Goal: Task Accomplishment & Management: Complete application form

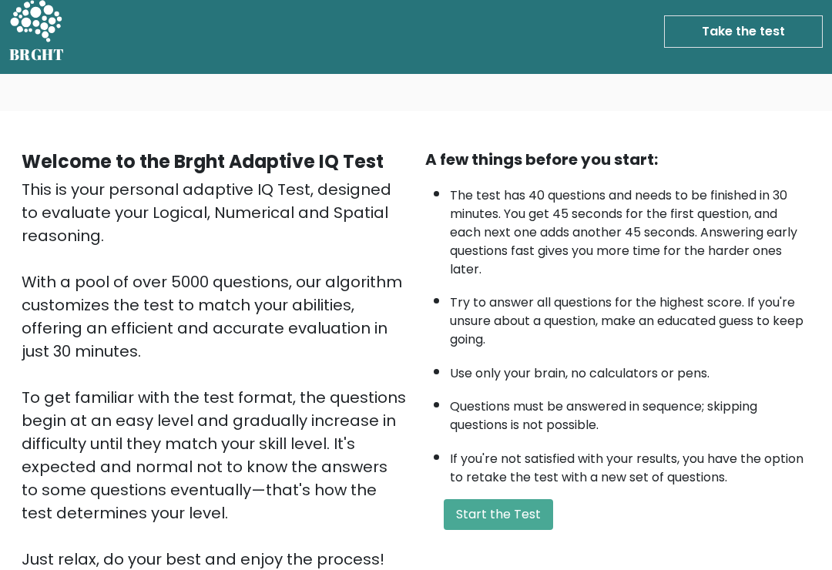
scroll to position [12, 0]
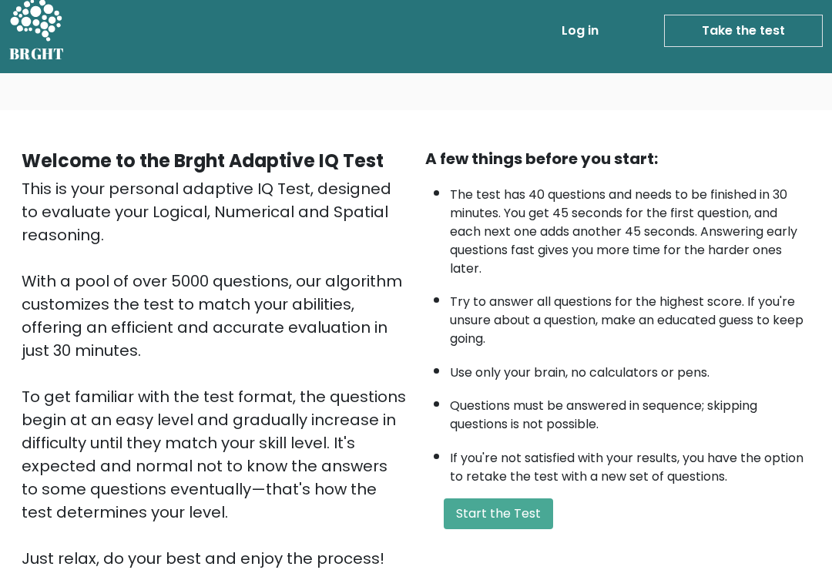
click at [513, 529] on button "Start the Test" at bounding box center [498, 514] width 109 height 31
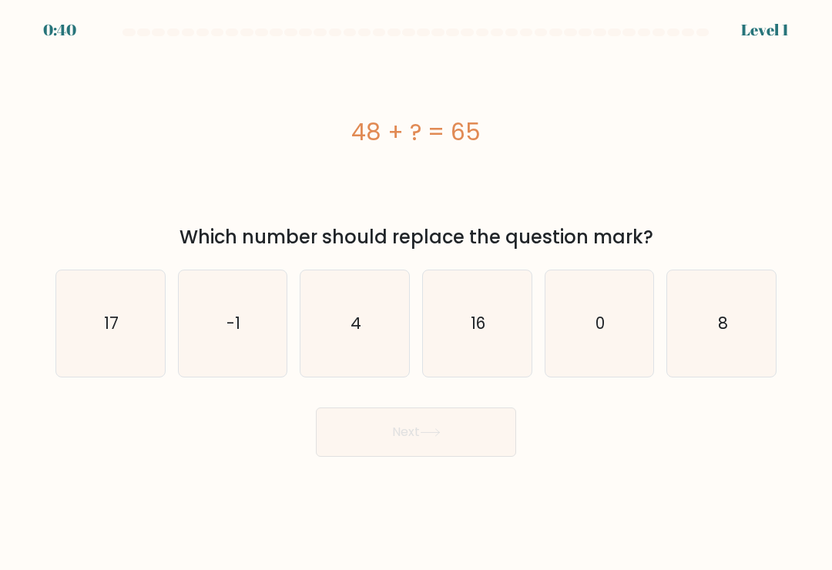
click at [479, 323] on text "16" at bounding box center [478, 323] width 15 height 22
click at [417, 293] on input "d. 16" at bounding box center [416, 289] width 1 height 8
radio input "true"
click at [109, 328] on text "17" at bounding box center [111, 323] width 15 height 22
click at [416, 293] on input "a. 17" at bounding box center [416, 289] width 1 height 8
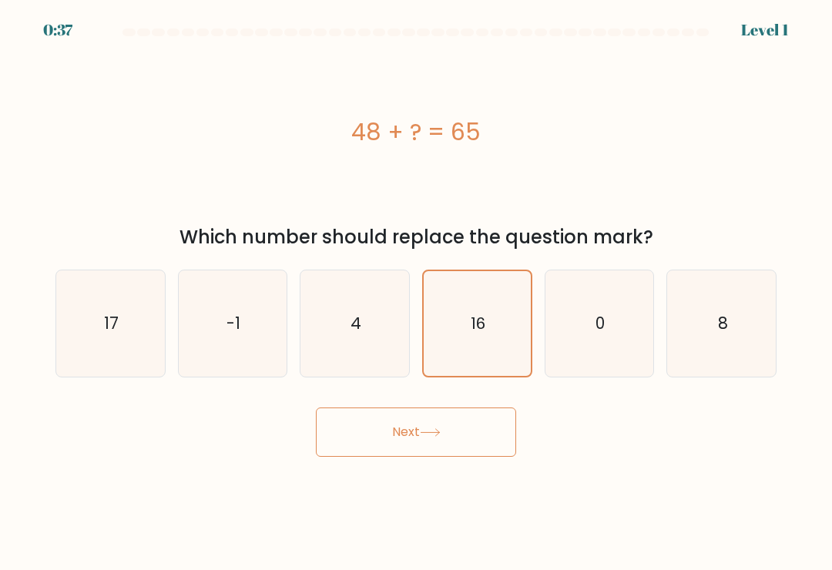
radio input "true"
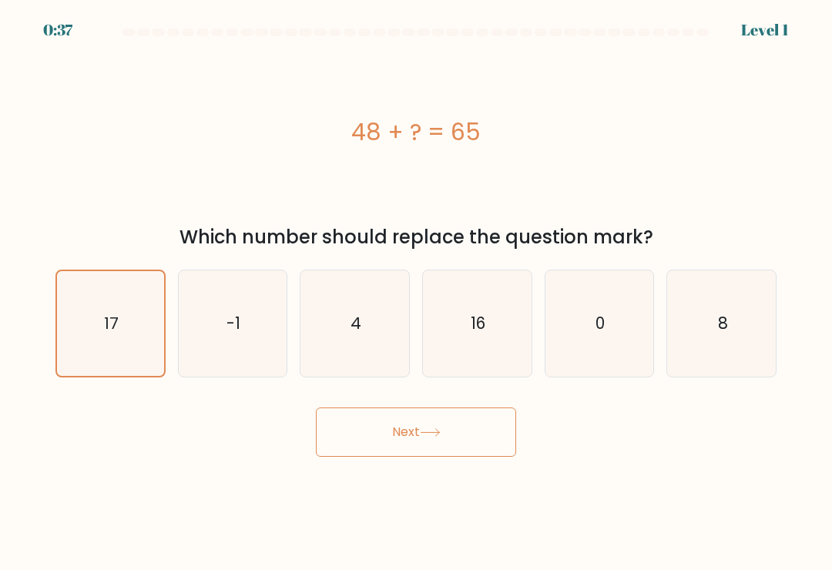
click at [432, 435] on button "Next" at bounding box center [416, 432] width 200 height 49
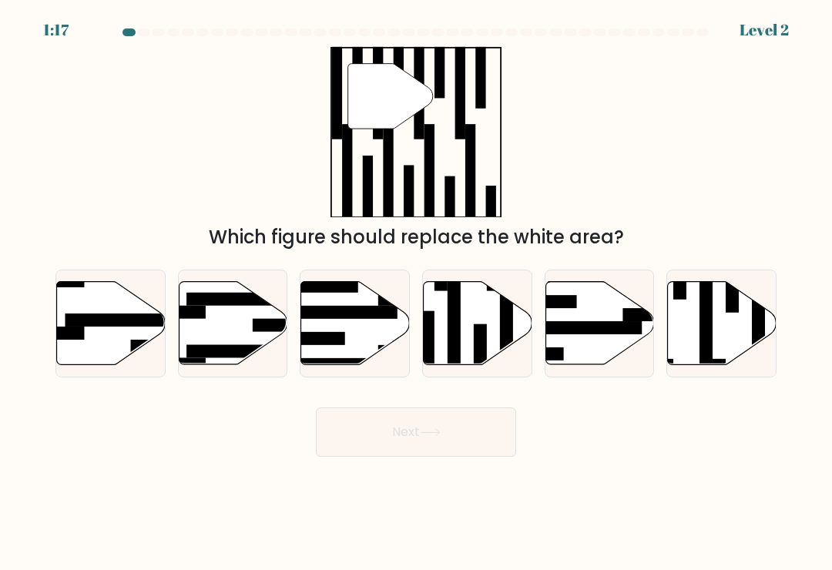
click at [701, 335] on rect at bounding box center [706, 320] width 13 height 118
click at [417, 293] on input "f." at bounding box center [416, 289] width 1 height 8
radio input "true"
click at [488, 436] on button "Next" at bounding box center [416, 432] width 200 height 49
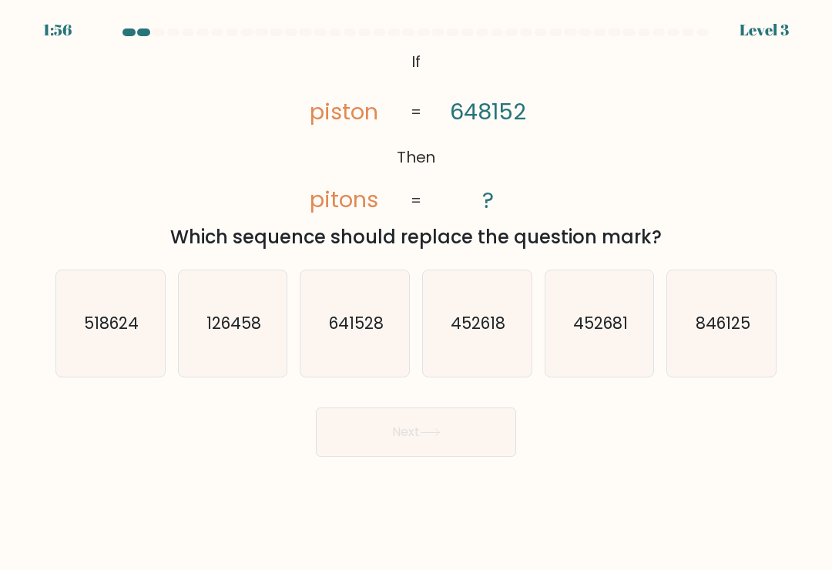
click at [362, 334] on text "641528" at bounding box center [356, 323] width 55 height 22
click at [416, 293] on input "c. 641528" at bounding box center [416, 289] width 1 height 8
radio input "true"
click at [451, 432] on button "Next" at bounding box center [416, 432] width 200 height 49
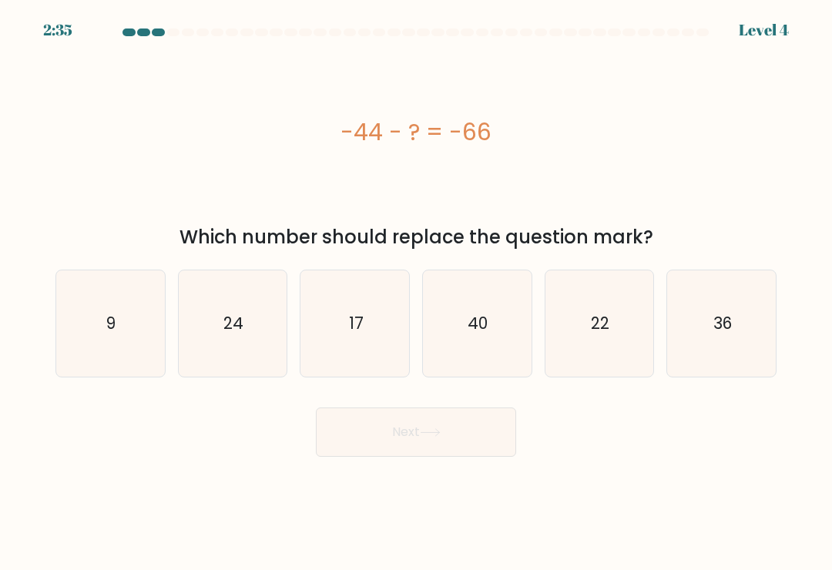
click at [243, 312] on icon "24" at bounding box center [233, 324] width 106 height 106
click at [416, 293] on input "b. 24" at bounding box center [416, 289] width 1 height 8
radio input "true"
click at [462, 418] on button "Next" at bounding box center [416, 432] width 200 height 49
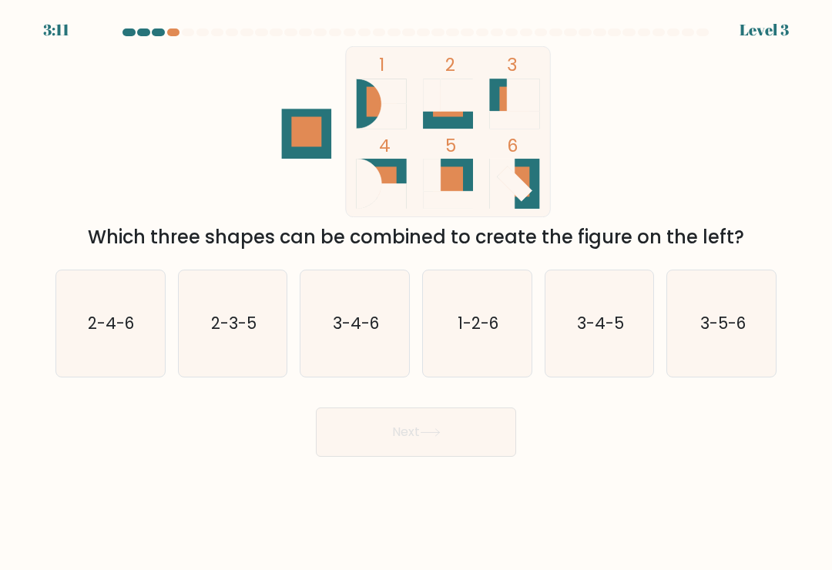
click at [482, 318] on icon "1-2-6" at bounding box center [477, 324] width 106 height 106
click at [417, 293] on input "d. 1-2-6" at bounding box center [416, 289] width 1 height 8
radio input "true"
click at [472, 430] on button "Next" at bounding box center [416, 432] width 200 height 49
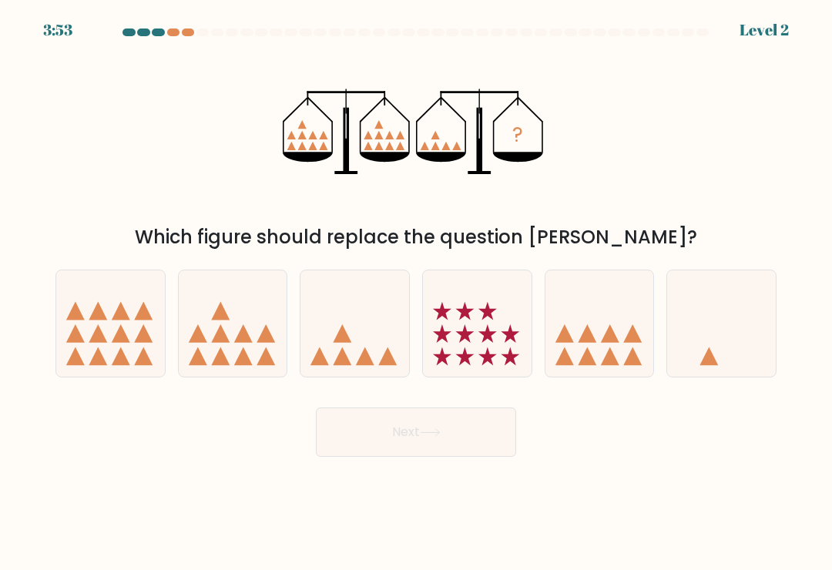
click at [376, 345] on icon at bounding box center [355, 324] width 109 height 90
click at [416, 293] on input "c." at bounding box center [416, 289] width 1 height 8
radio input "true"
click at [452, 424] on button "Next" at bounding box center [416, 432] width 200 height 49
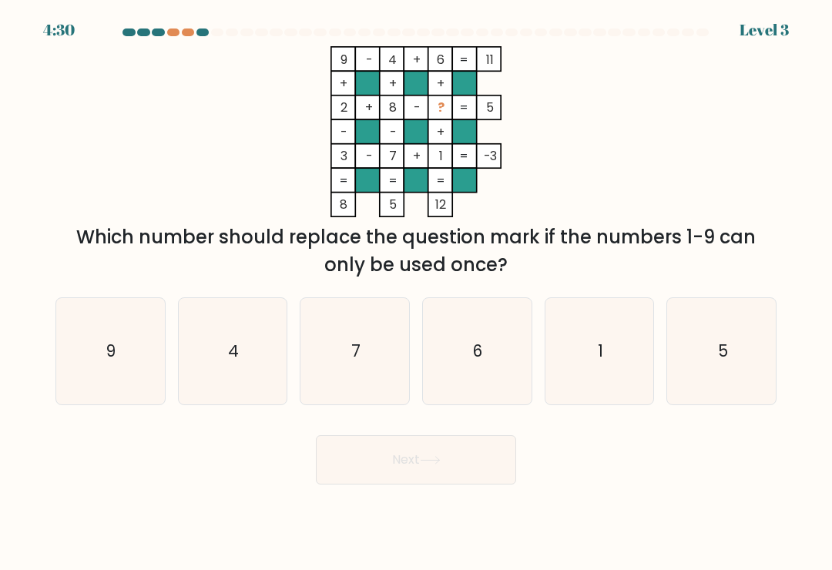
click at [730, 341] on icon "5" at bounding box center [722, 351] width 106 height 106
click at [417, 293] on input "f. 5" at bounding box center [416, 289] width 1 height 8
radio input "true"
click at [461, 447] on button "Next" at bounding box center [416, 459] width 200 height 49
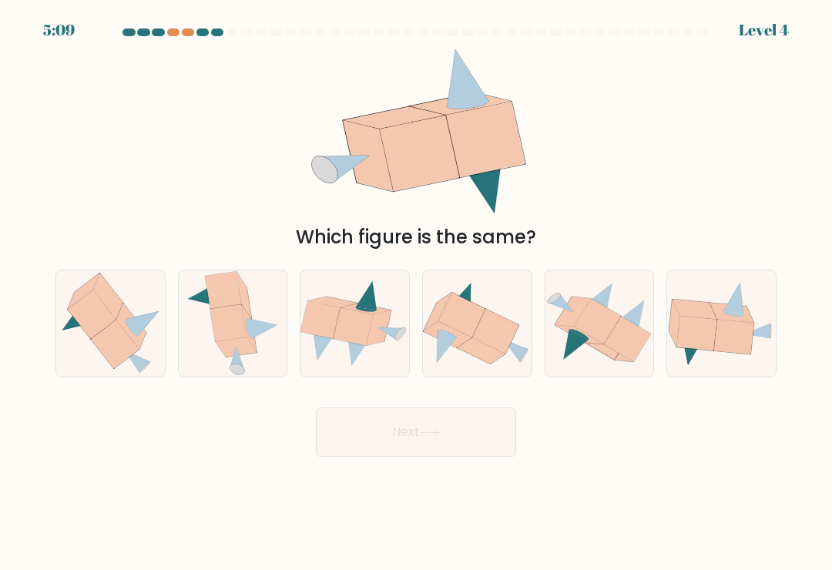
click at [741, 323] on icon at bounding box center [732, 313] width 45 height 20
click at [417, 293] on input "f." at bounding box center [416, 289] width 1 height 8
radio input "true"
click at [507, 337] on icon at bounding box center [495, 331] width 47 height 45
click at [417, 293] on input "d." at bounding box center [416, 289] width 1 height 8
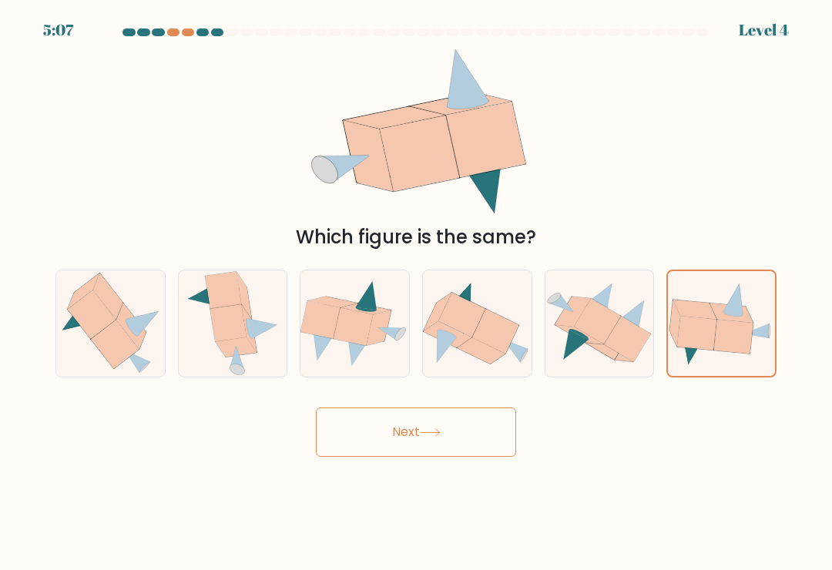
radio input "true"
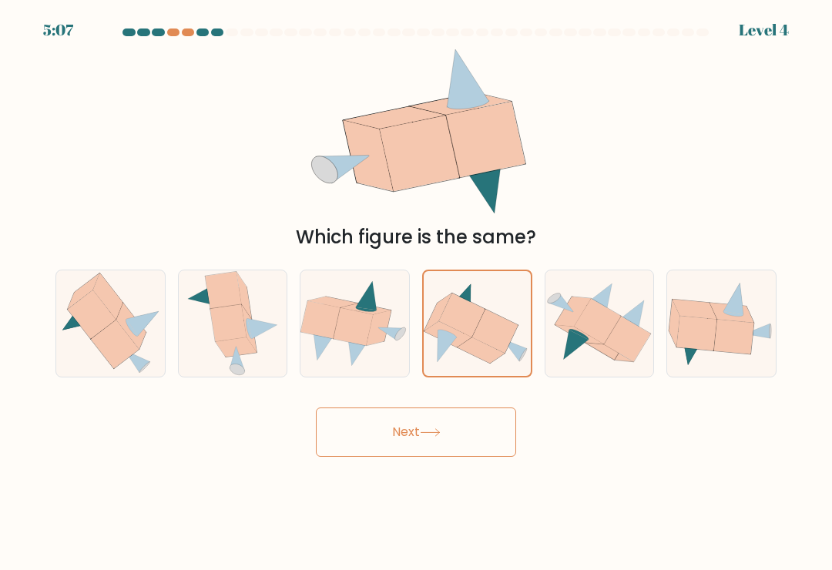
click at [479, 442] on button "Next" at bounding box center [416, 432] width 200 height 49
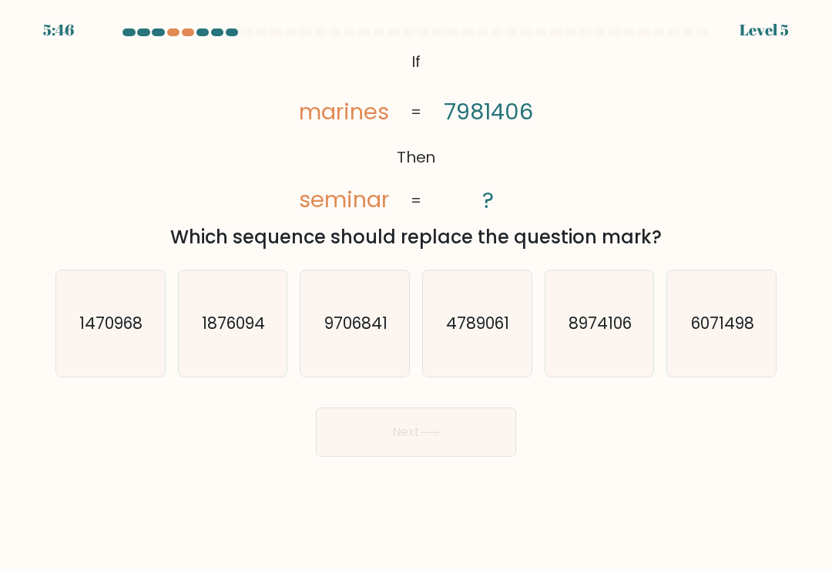
click at [732, 334] on text "6071498" at bounding box center [722, 323] width 63 height 22
click at [417, 293] on input "f. 6071498" at bounding box center [416, 289] width 1 height 8
radio input "true"
click at [462, 430] on button "Next" at bounding box center [416, 432] width 200 height 49
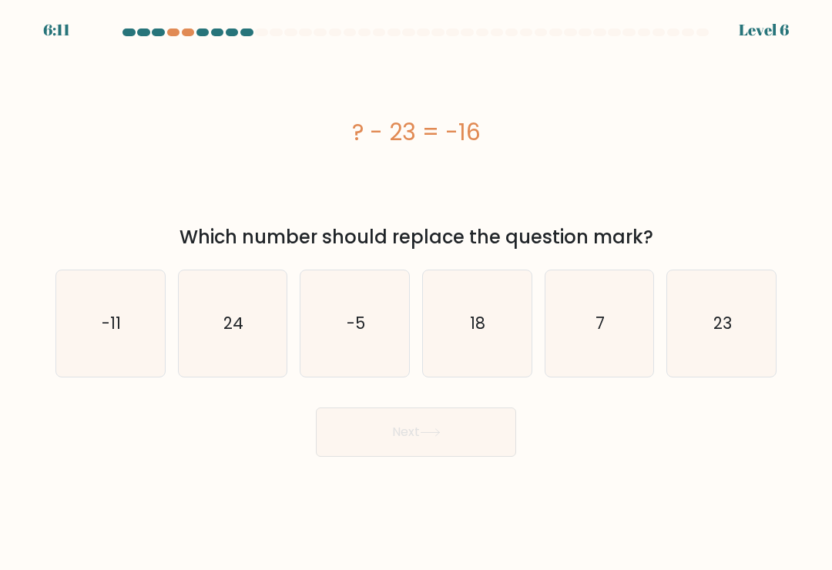
click at [502, 321] on icon "18" at bounding box center [477, 324] width 106 height 106
click at [417, 293] on input "d. 18" at bounding box center [416, 289] width 1 height 8
radio input "true"
click at [471, 418] on button "Next" at bounding box center [416, 432] width 200 height 49
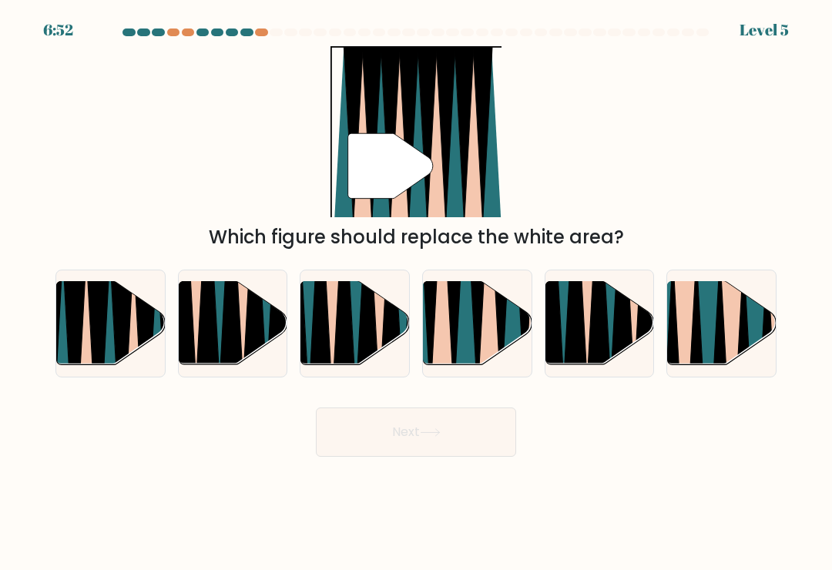
click at [468, 345] on icon at bounding box center [466, 280] width 24 height 217
click at [417, 293] on input "d." at bounding box center [416, 289] width 1 height 8
radio input "true"
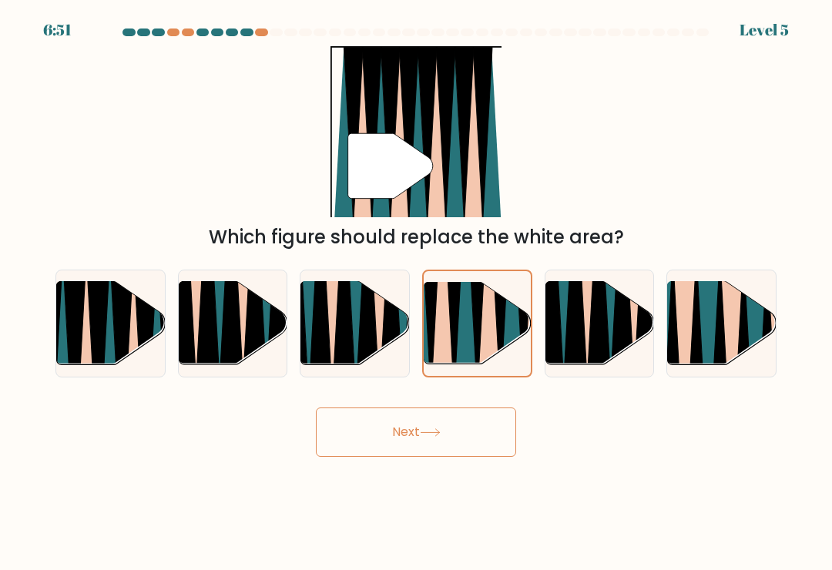
click at [464, 422] on button "Next" at bounding box center [416, 432] width 200 height 49
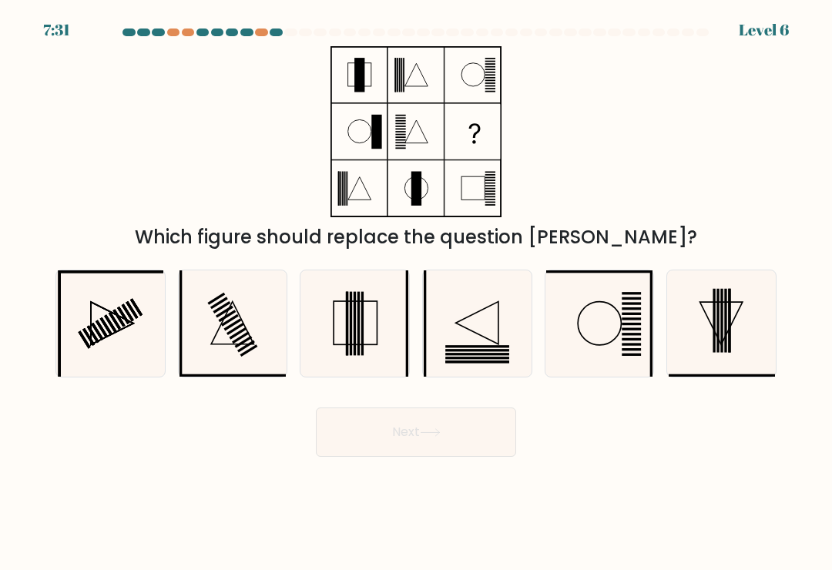
click at [697, 330] on icon at bounding box center [722, 324] width 106 height 106
click at [417, 293] on input "f." at bounding box center [416, 289] width 1 height 8
radio input "true"
click at [375, 340] on icon at bounding box center [355, 324] width 106 height 106
click at [416, 293] on input "c." at bounding box center [416, 289] width 1 height 8
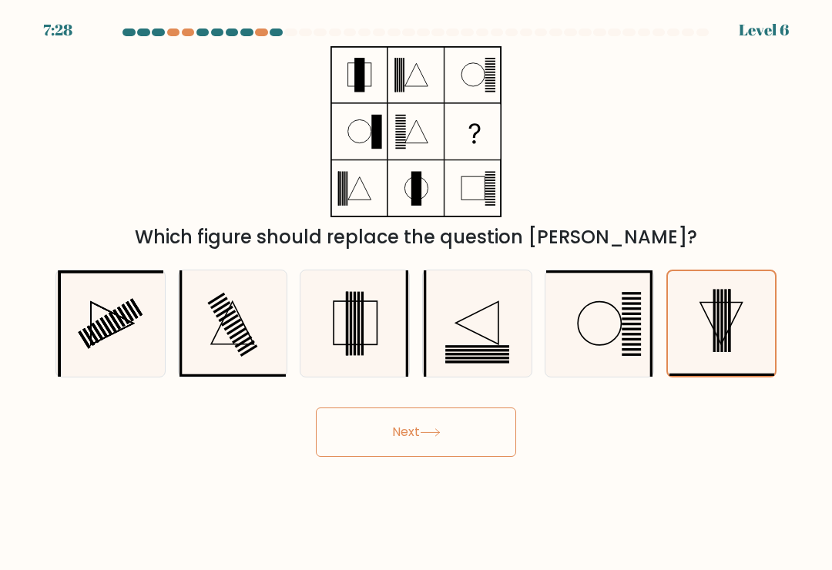
radio input "true"
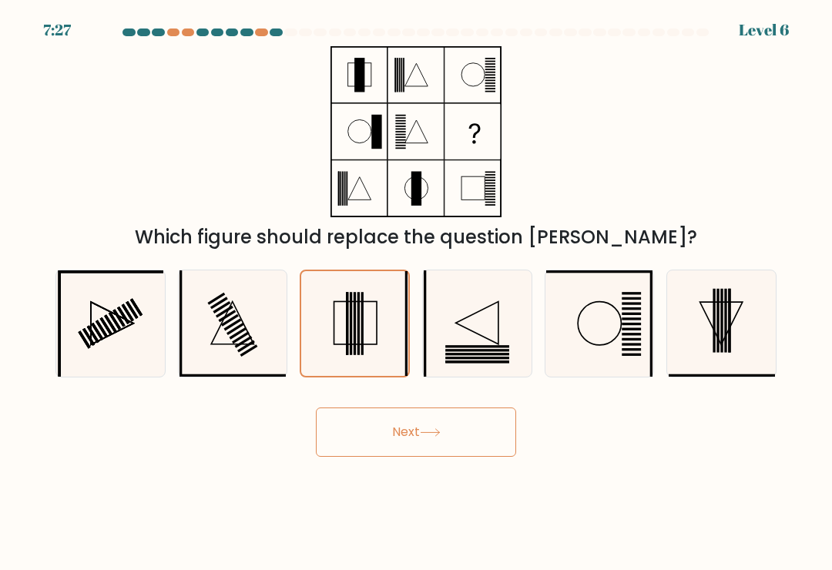
click at [445, 426] on button "Next" at bounding box center [416, 432] width 200 height 49
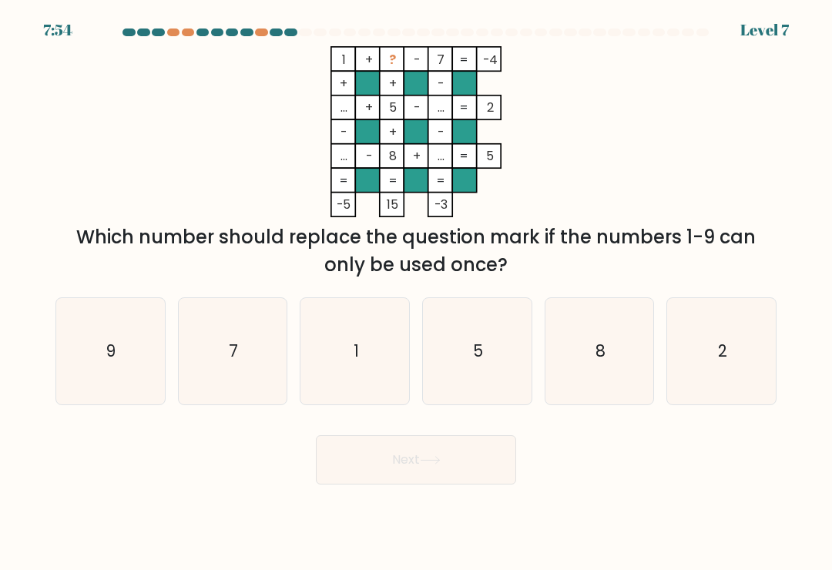
click at [105, 351] on icon "9" at bounding box center [110, 351] width 106 height 106
click at [416, 293] on input "a. 9" at bounding box center [416, 289] width 1 height 8
radio input "true"
click at [442, 449] on button "Next" at bounding box center [416, 459] width 200 height 49
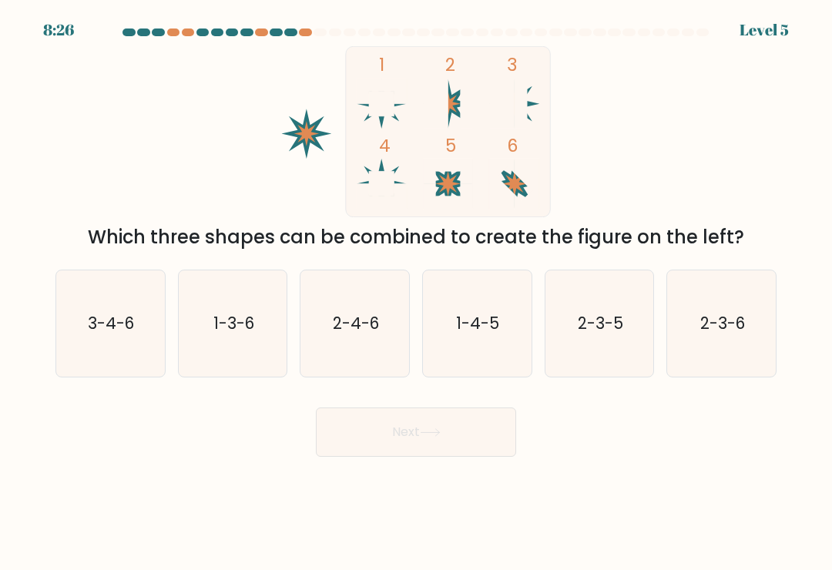
click at [597, 333] on text "2-3-5" at bounding box center [600, 323] width 45 height 22
click at [417, 293] on input "e. 2-3-5" at bounding box center [416, 289] width 1 height 8
radio input "true"
click at [505, 348] on icon "1-4-5" at bounding box center [477, 324] width 106 height 106
click at [417, 293] on input "d. 1-4-5" at bounding box center [416, 289] width 1 height 8
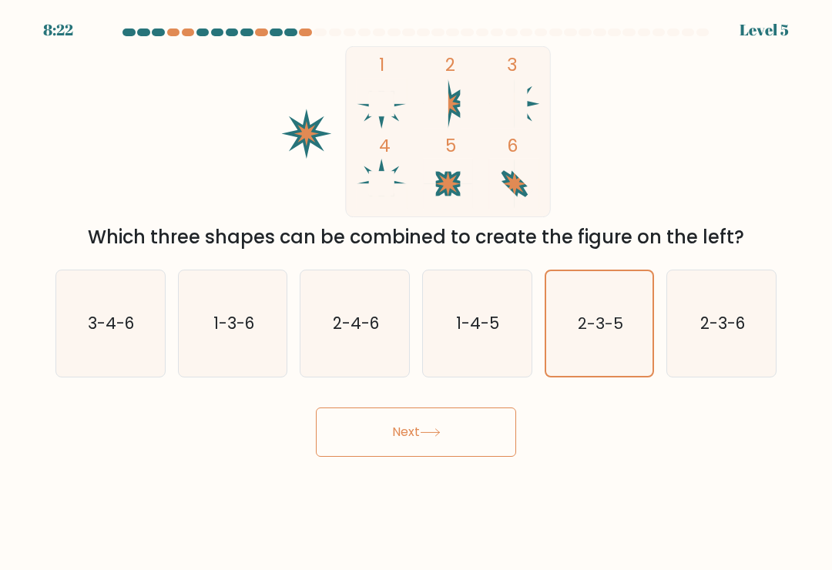
radio input "true"
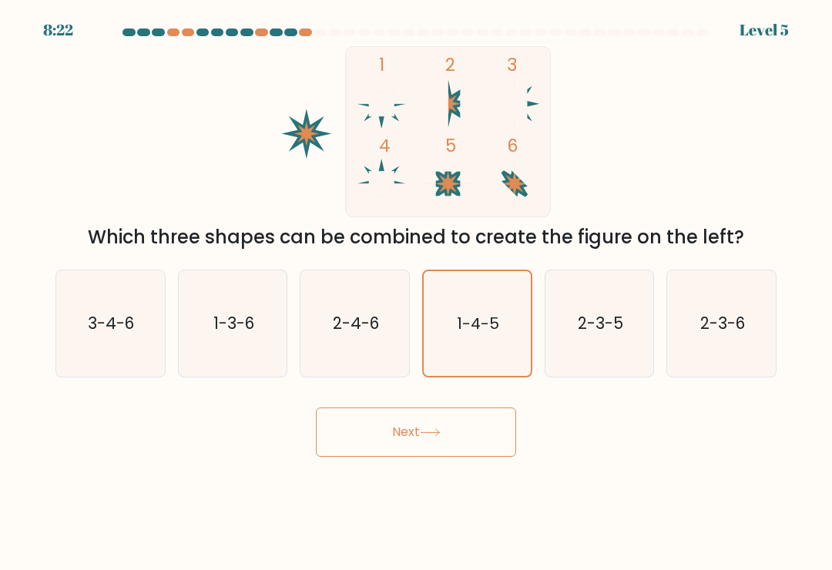
click at [462, 435] on button "Next" at bounding box center [416, 432] width 200 height 49
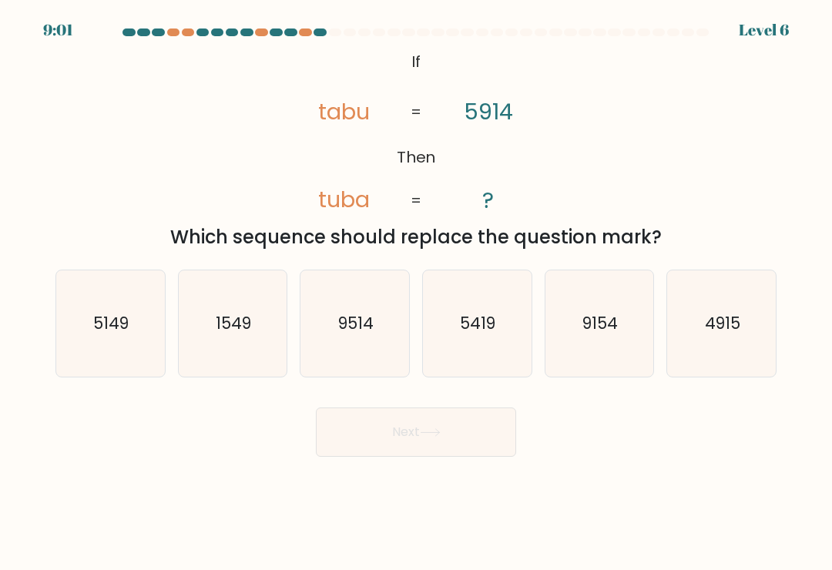
click at [486, 350] on icon "5419" at bounding box center [477, 324] width 106 height 106
click at [417, 293] on input "d. 5419" at bounding box center [416, 289] width 1 height 8
radio input "true"
click at [455, 438] on button "Next" at bounding box center [416, 432] width 200 height 49
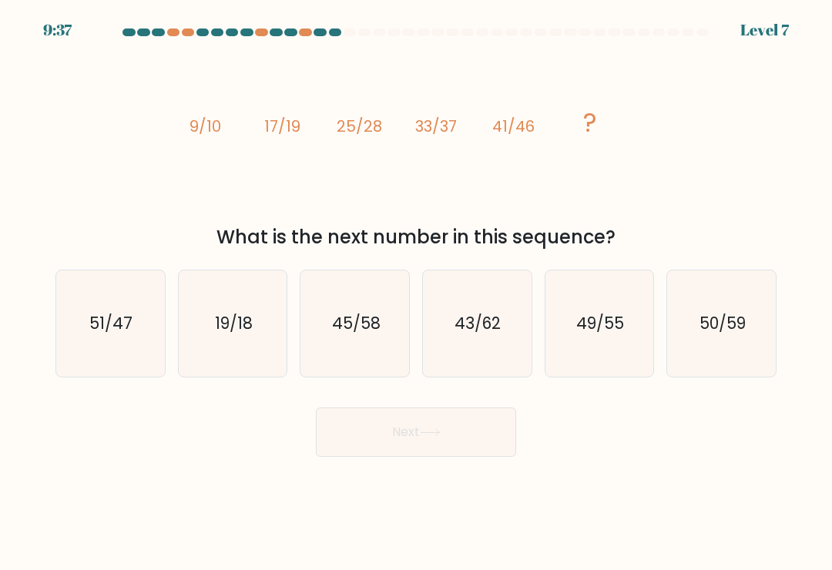
click at [728, 305] on icon "50/59" at bounding box center [722, 324] width 106 height 106
click at [417, 293] on input "f. 50/59" at bounding box center [416, 289] width 1 height 8
radio input "true"
click at [728, 304] on icon "50/59" at bounding box center [722, 323] width 105 height 105
click at [417, 293] on input "f. 50/59" at bounding box center [416, 289] width 1 height 8
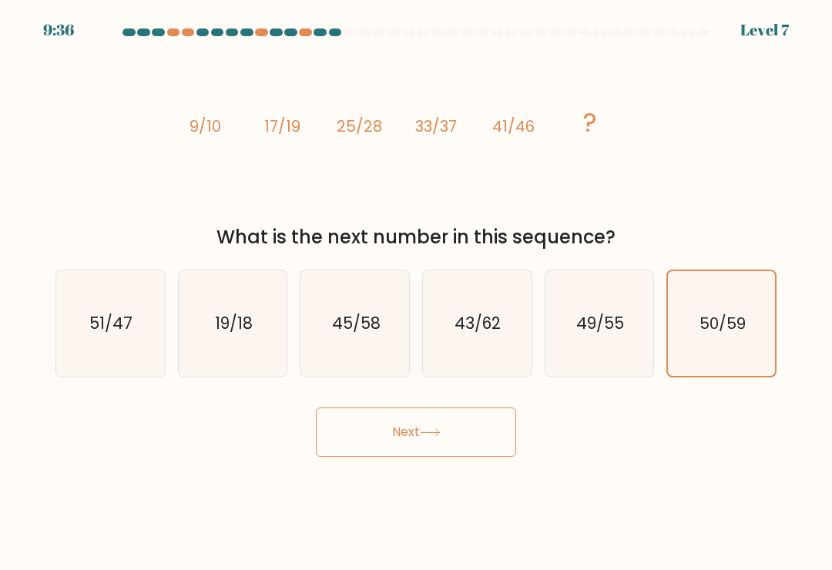
click at [462, 423] on button "Next" at bounding box center [416, 432] width 200 height 49
